Goal: Find specific page/section: Find specific page/section

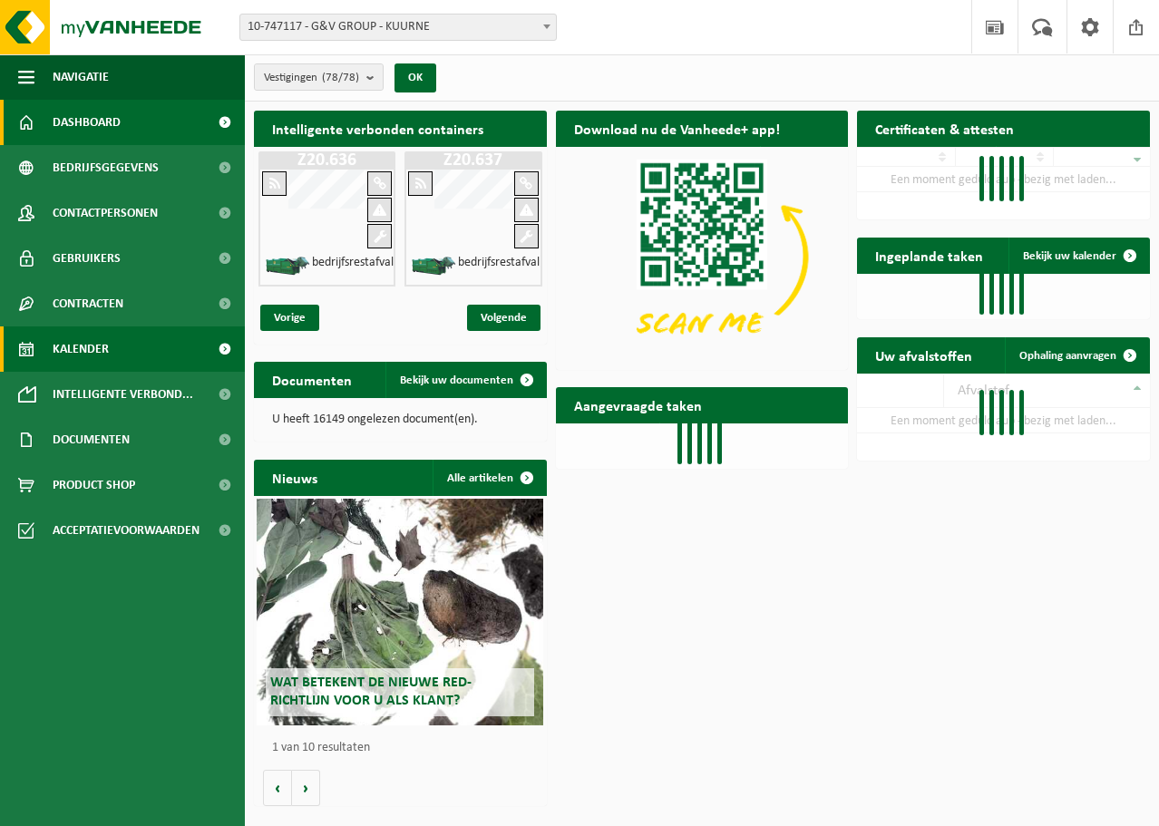
click at [110, 342] on link "Kalender" at bounding box center [122, 348] width 245 height 45
click at [375, 19] on span "10-747117 - G&V GROUP - KUURNE" at bounding box center [397, 27] width 315 height 25
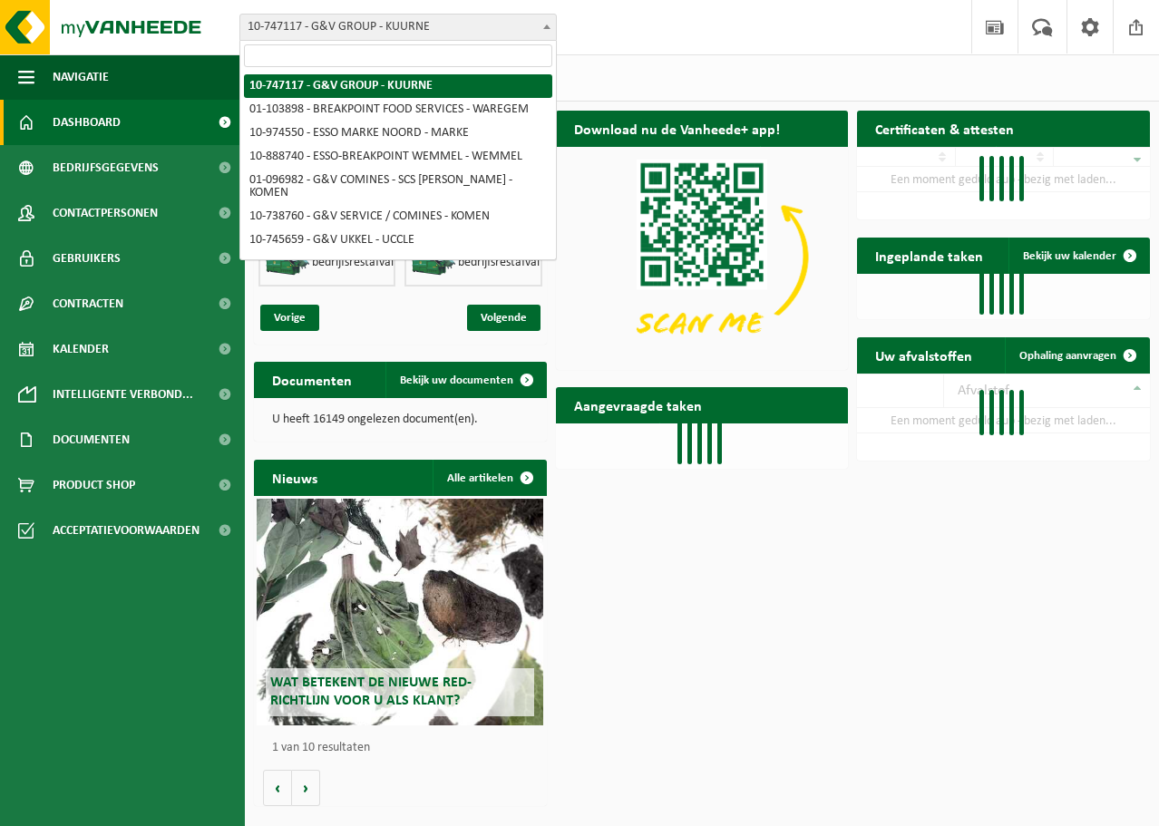
click at [343, 57] on input "search" at bounding box center [398, 55] width 308 height 23
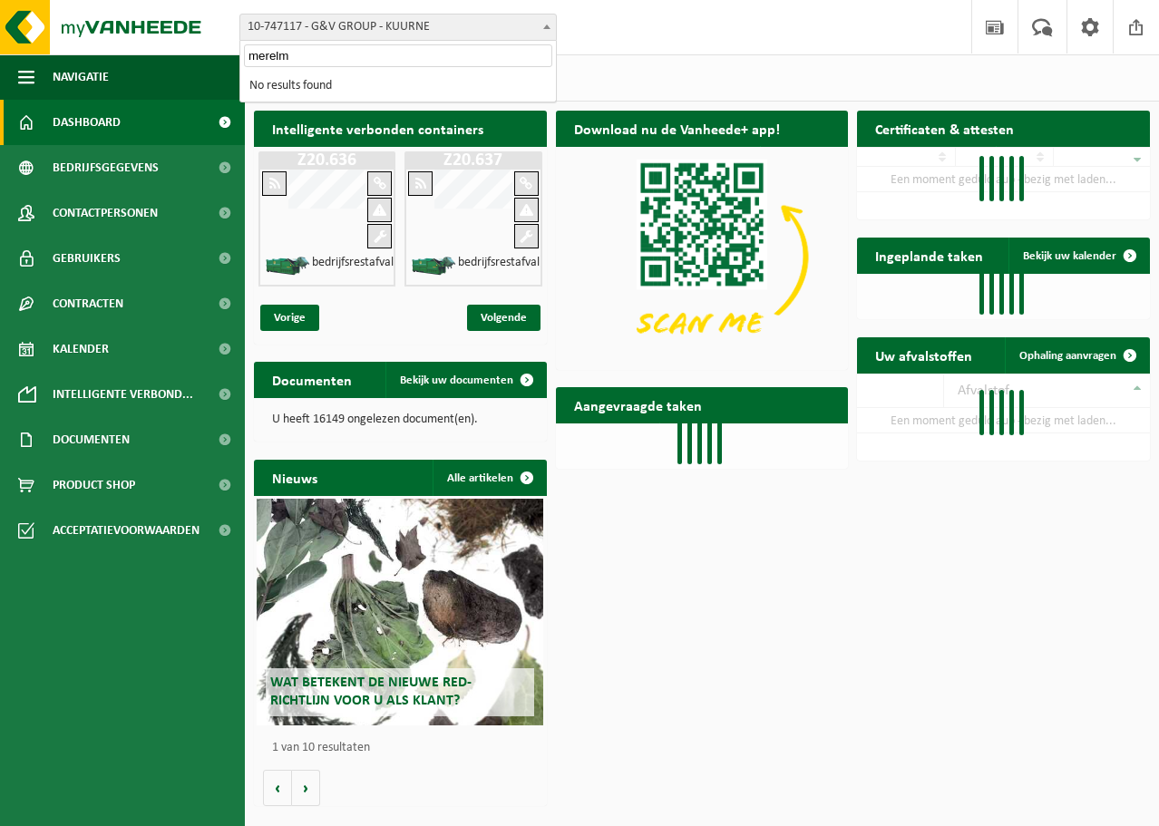
type input "merel"
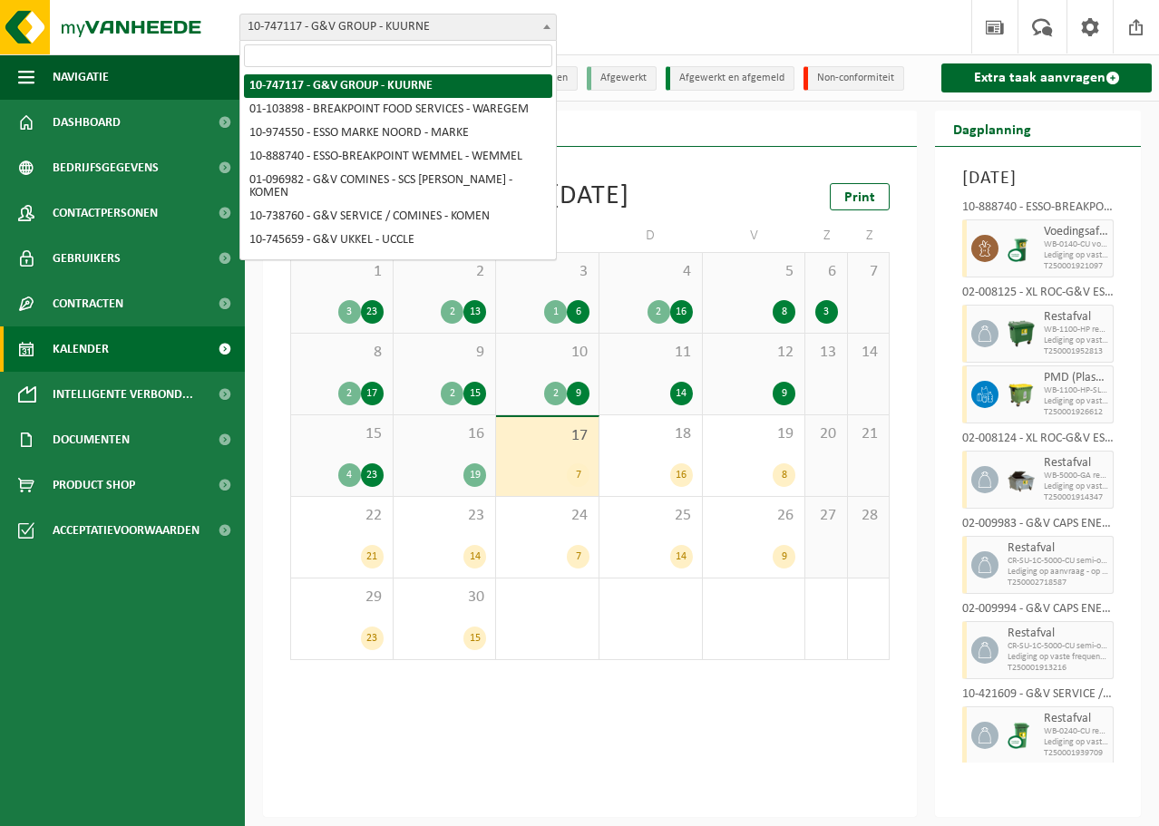
click at [354, 15] on span "10-747117 - G&V GROUP - KUURNE" at bounding box center [397, 27] width 315 height 25
click at [334, 42] on span at bounding box center [397, 56] width 315 height 30
click at [333, 53] on input "search" at bounding box center [398, 55] width 308 height 23
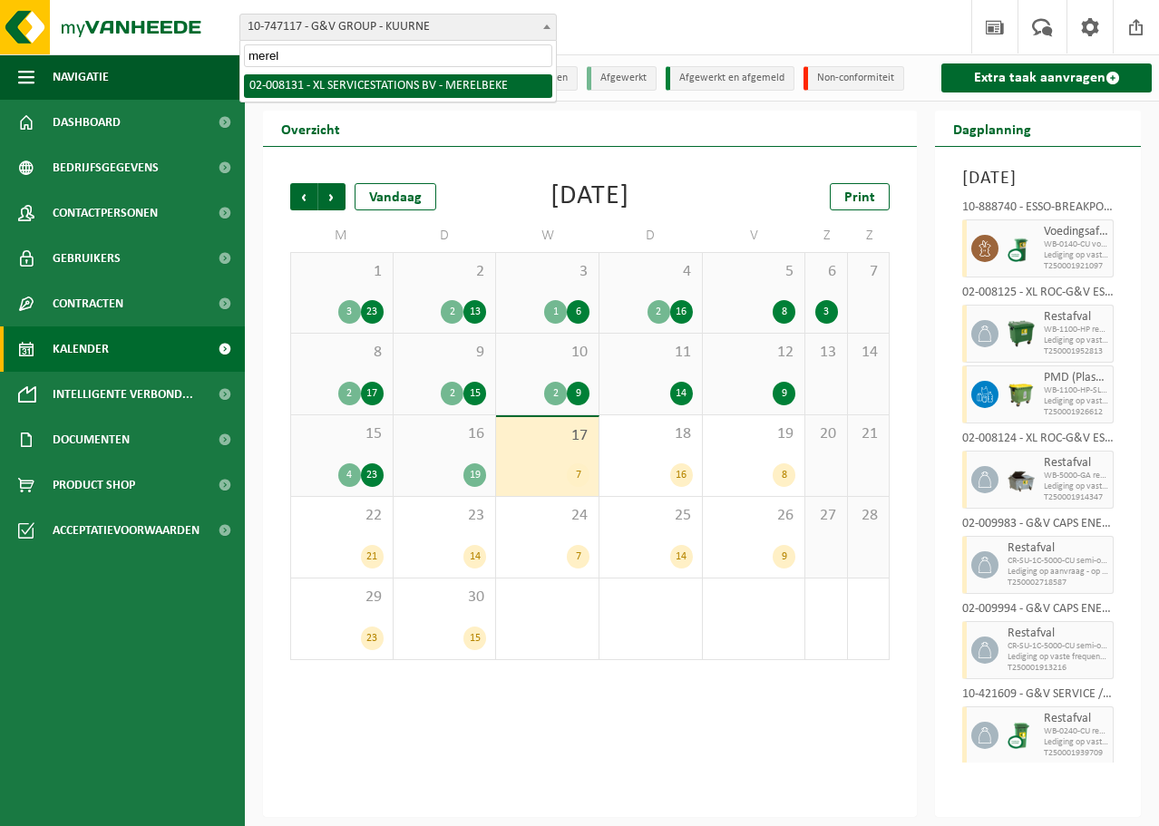
type input "merel"
select select "1097"
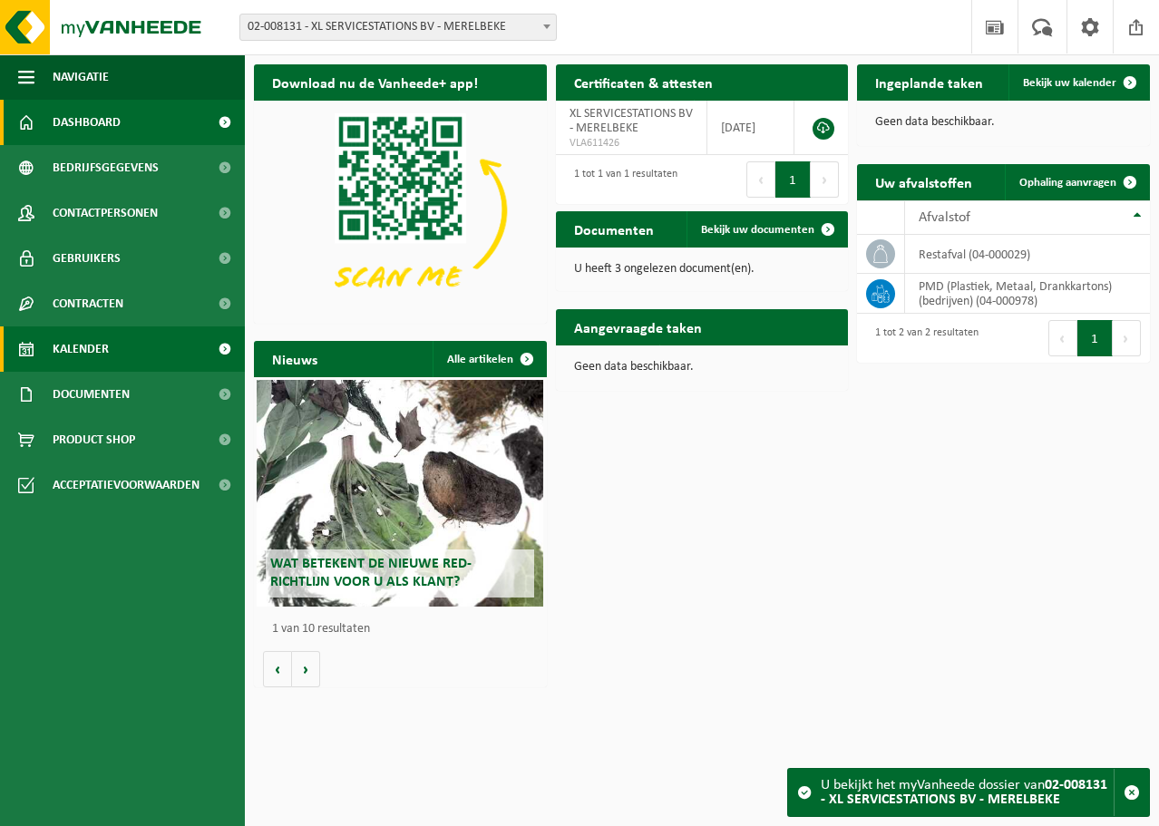
click at [157, 329] on link "Kalender" at bounding box center [122, 348] width 245 height 45
